Goal: Task Accomplishment & Management: Manage account settings

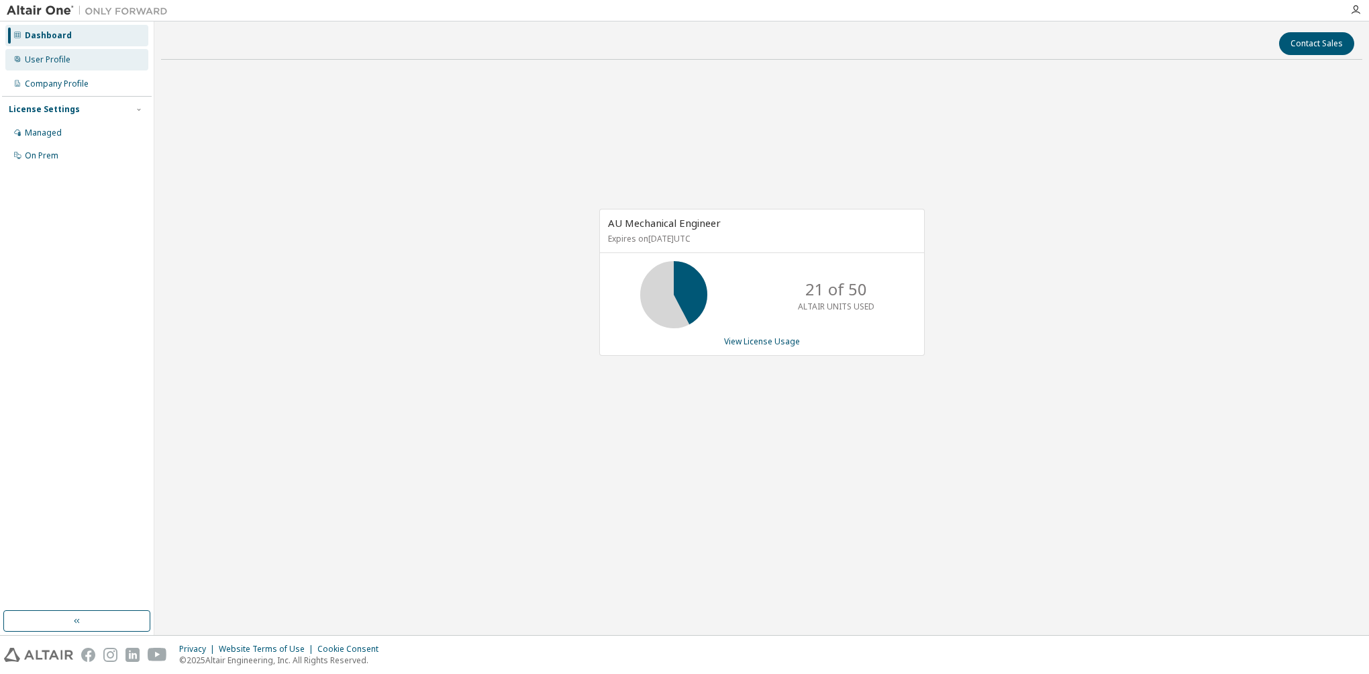
click at [67, 60] on div "User Profile" at bounding box center [48, 59] width 46 height 11
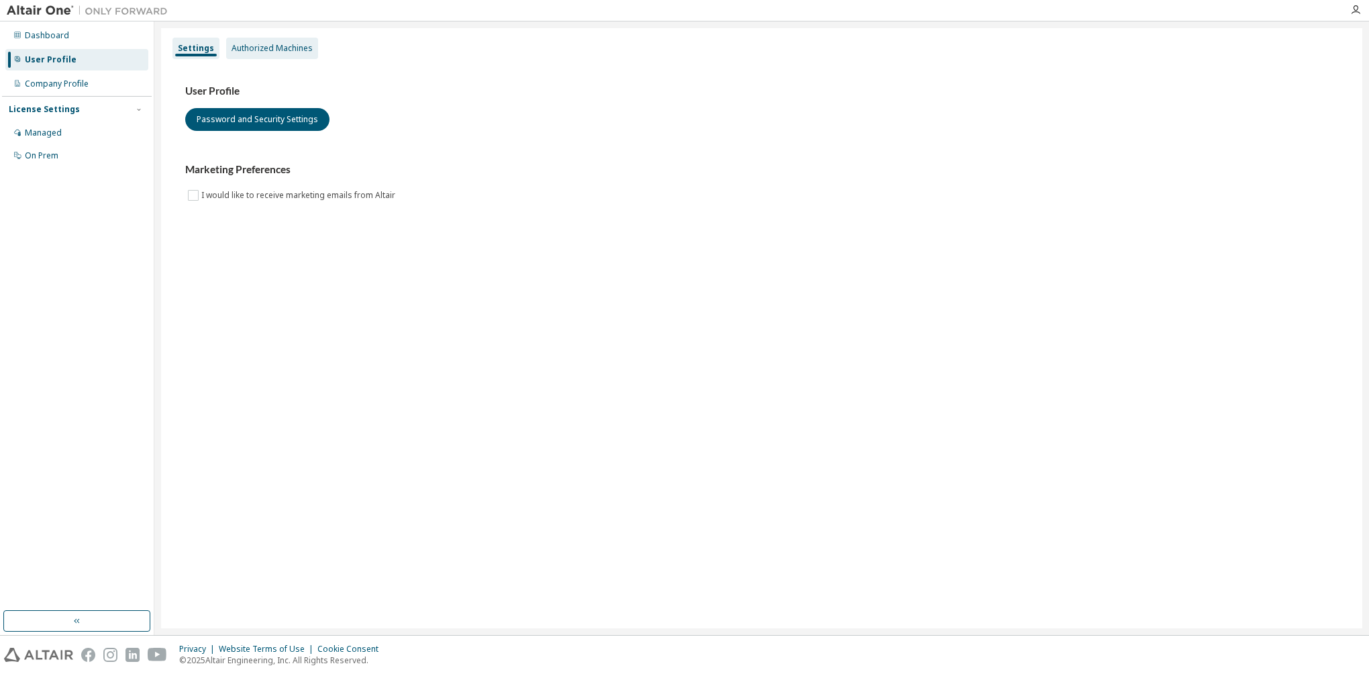
click at [277, 54] on div "Authorized Machines" at bounding box center [272, 48] width 92 height 21
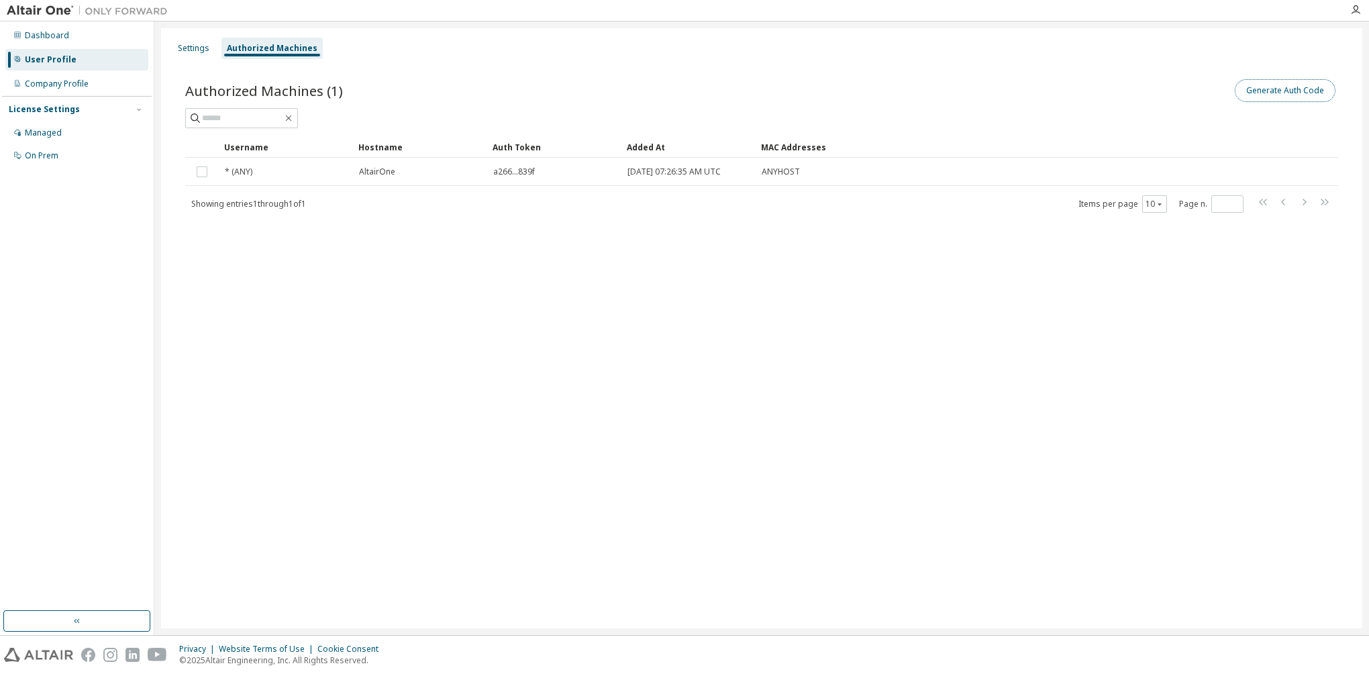
click at [1322, 97] on button "Generate Auth Code" at bounding box center [1285, 90] width 101 height 23
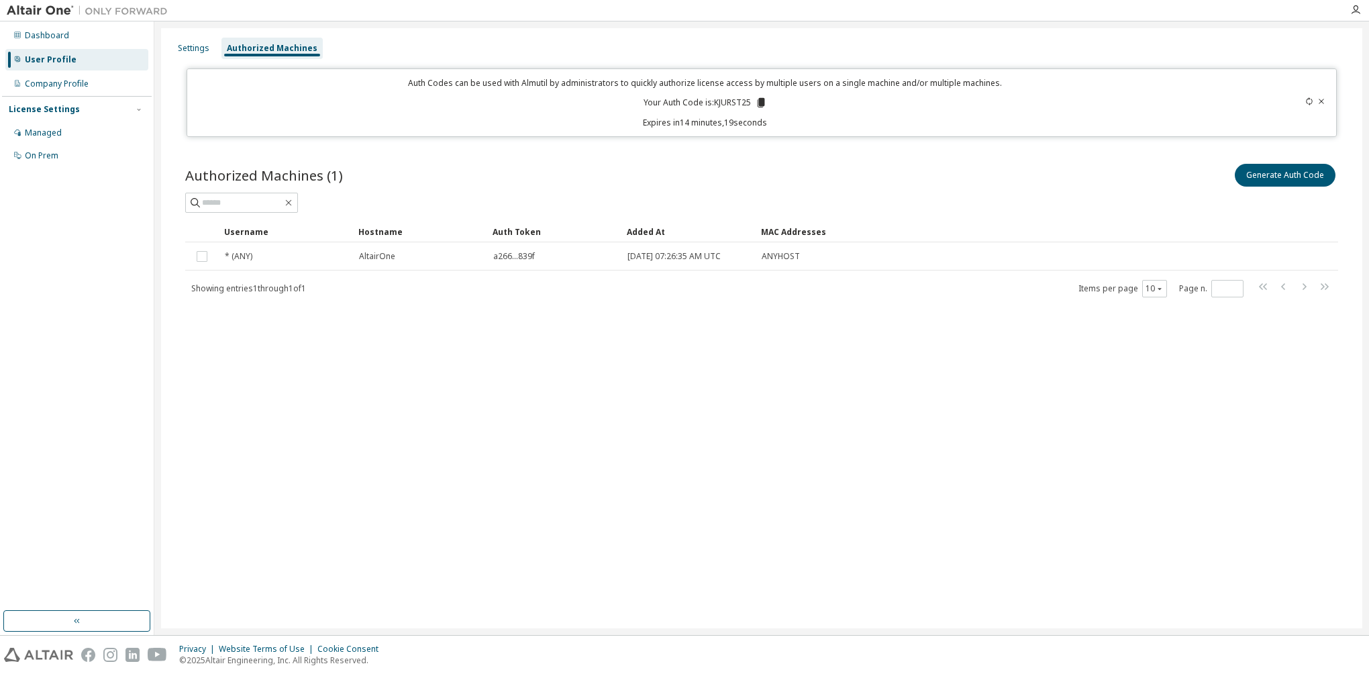
click at [745, 97] on p "Your Auth Code is: KJURST25" at bounding box center [705, 103] width 123 height 12
drag, startPoint x: 748, startPoint y: 100, endPoint x: 719, endPoint y: 101, distance: 29.6
click at [719, 101] on p "Your Auth Code is: KJURST25" at bounding box center [705, 103] width 123 height 12
click at [715, 99] on p "Your Auth Code is: KJURST25" at bounding box center [705, 103] width 123 height 12
drag, startPoint x: 715, startPoint y: 102, endPoint x: 751, endPoint y: 105, distance: 35.7
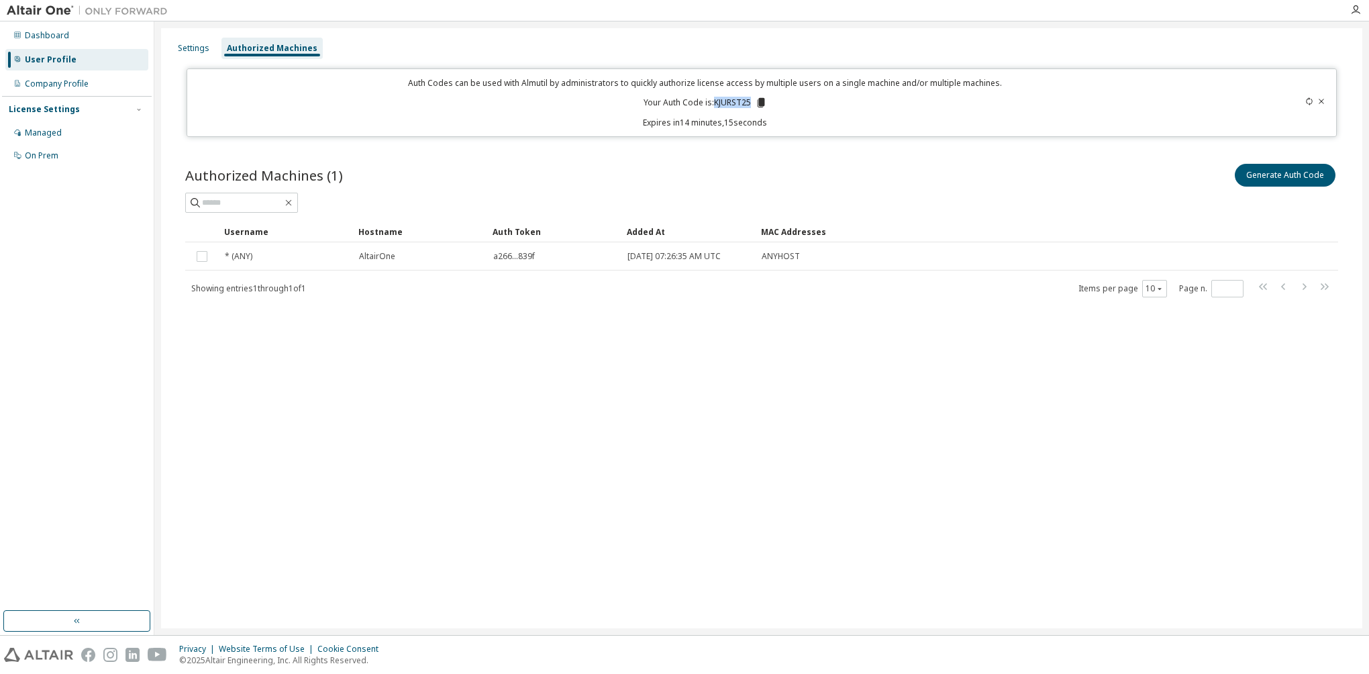
click at [751, 105] on p "Your Auth Code is: KJURST25" at bounding box center [705, 103] width 123 height 12
copy p "KJURST25"
click at [313, 397] on div "Settings Authorized Machines Auth Codes can be used with Almutil by administrat…" at bounding box center [761, 328] width 1201 height 600
click at [70, 37] on div "Dashboard" at bounding box center [76, 35] width 143 height 21
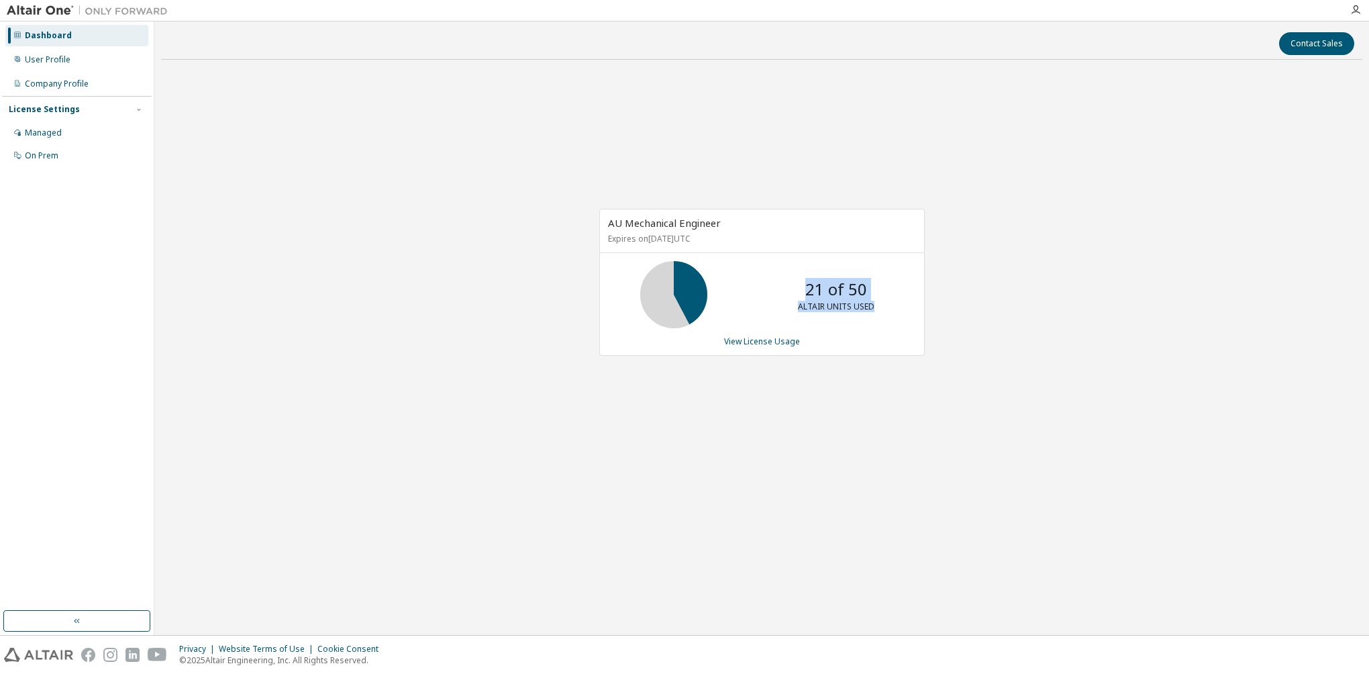
drag, startPoint x: 802, startPoint y: 291, endPoint x: 882, endPoint y: 313, distance: 82.7
click at [882, 313] on div "21 of 50 ALTAIR UNITS USED" at bounding box center [836, 294] width 107 height 67
drag, startPoint x: 882, startPoint y: 313, endPoint x: 846, endPoint y: 408, distance: 102.0
click at [846, 408] on div "AU Mechanical Engineer Expires on October 21, 2025 UTC 21 of 50 ALTAIR UNITS US…" at bounding box center [761, 289] width 1201 height 438
